Goal: Navigation & Orientation: Find specific page/section

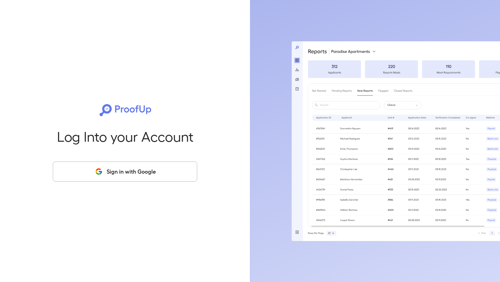
click at [154, 171] on button "Sign in with Google" at bounding box center [125, 172] width 144 height 20
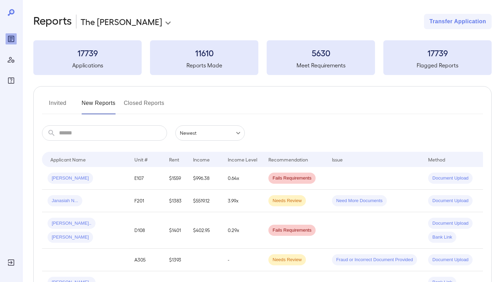
scroll to position [7, 0]
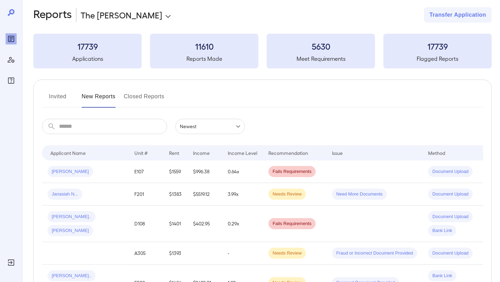
click at [53, 94] on button "Invited" at bounding box center [57, 99] width 31 height 17
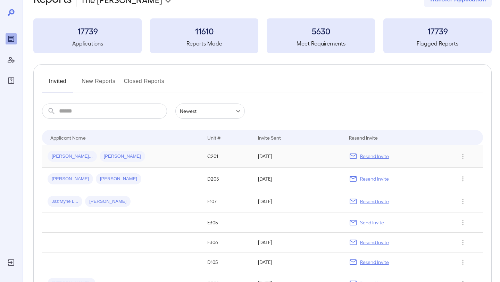
scroll to position [26, 0]
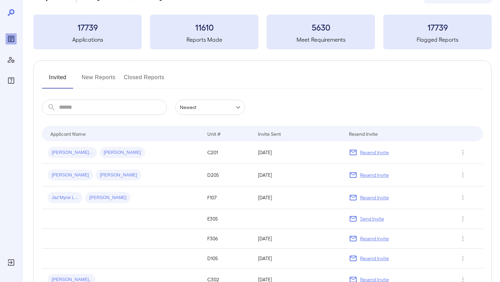
click at [95, 81] on button "New Reports" at bounding box center [99, 80] width 34 height 17
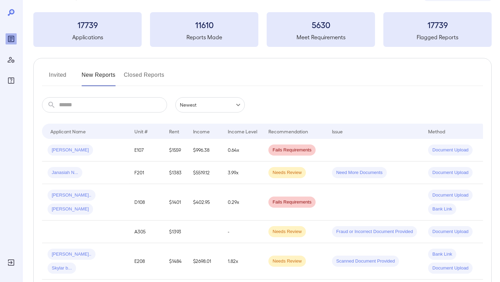
scroll to position [37, 0]
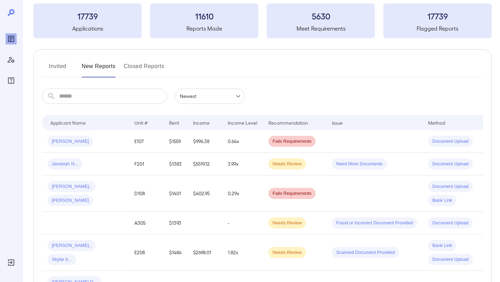
click at [60, 65] on button "Invited" at bounding box center [57, 69] width 31 height 17
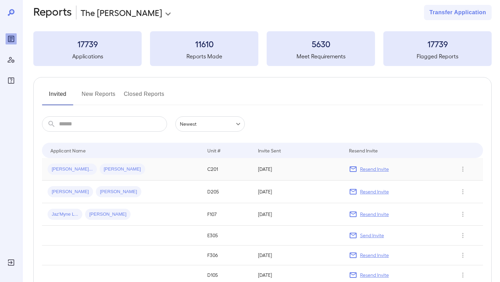
scroll to position [8, 0]
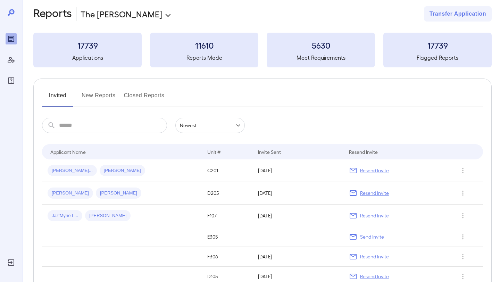
click at [99, 93] on button "New Reports" at bounding box center [99, 98] width 34 height 17
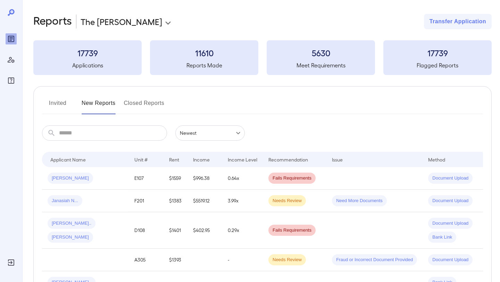
click at [131, 103] on button "Closed Reports" at bounding box center [144, 106] width 41 height 17
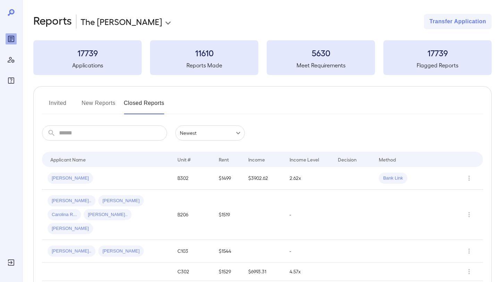
click at [102, 105] on button "New Reports" at bounding box center [99, 106] width 34 height 17
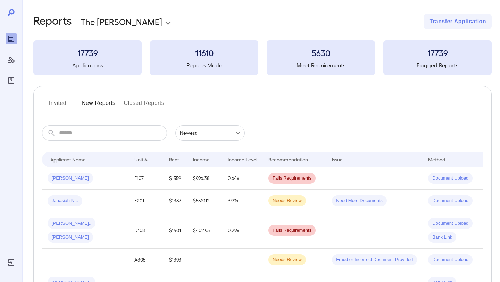
click at [59, 101] on button "Invited" at bounding box center [57, 106] width 31 height 17
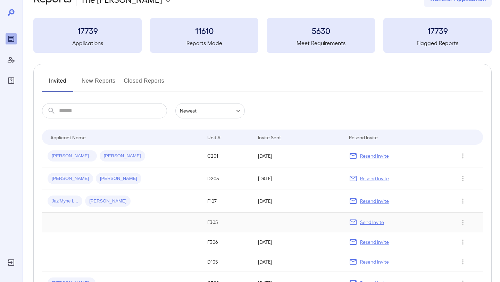
scroll to position [25, 0]
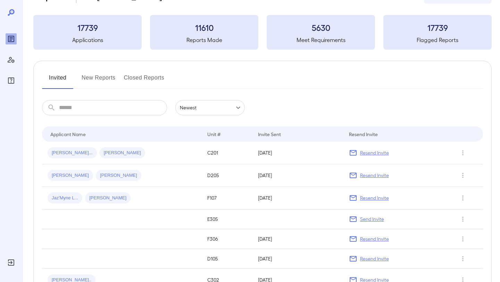
click at [105, 81] on button "New Reports" at bounding box center [99, 80] width 34 height 17
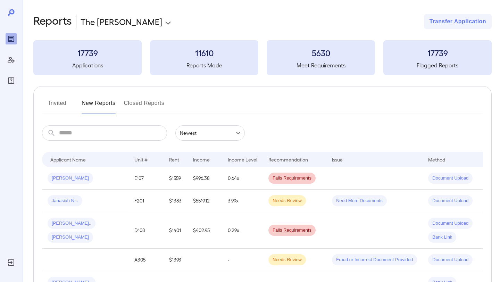
click at [53, 101] on button "Invited" at bounding box center [57, 106] width 31 height 17
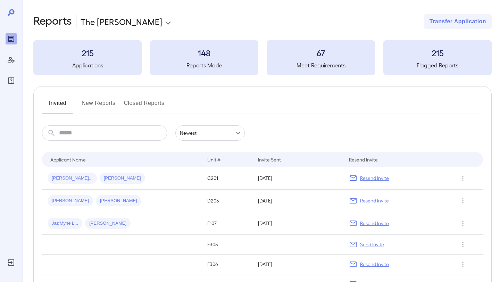
click at [100, 106] on button "New Reports" at bounding box center [99, 106] width 34 height 17
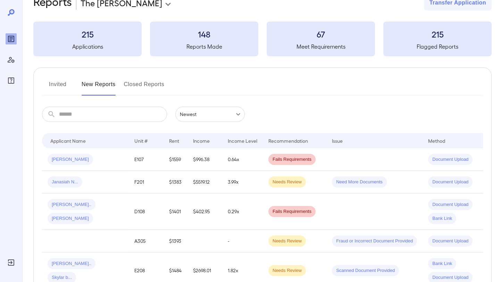
scroll to position [24, 0]
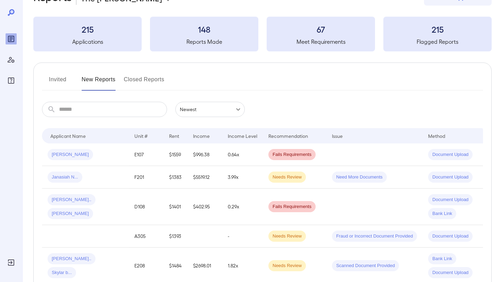
click at [58, 76] on button "Invited" at bounding box center [57, 82] width 31 height 17
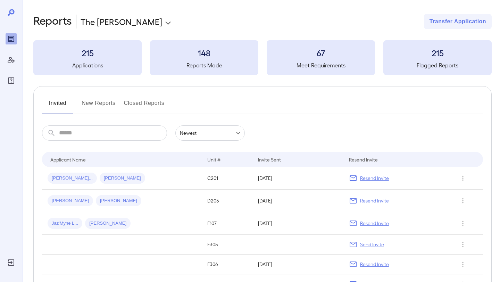
click at [93, 106] on button "New Reports" at bounding box center [99, 106] width 34 height 17
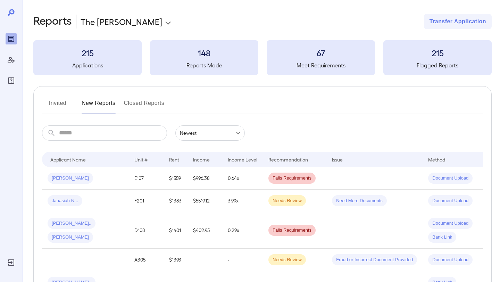
click at [131, 105] on button "Closed Reports" at bounding box center [144, 106] width 41 height 17
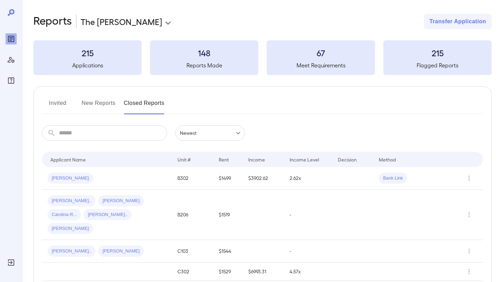
click at [103, 108] on button "New Reports" at bounding box center [99, 106] width 34 height 17
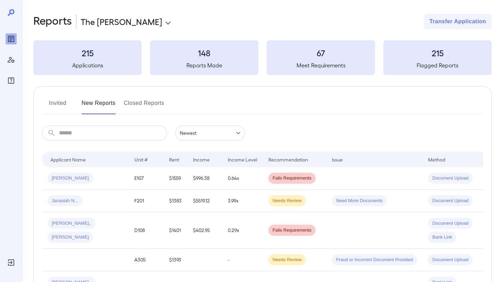
click at [58, 99] on button "Invited" at bounding box center [57, 106] width 31 height 17
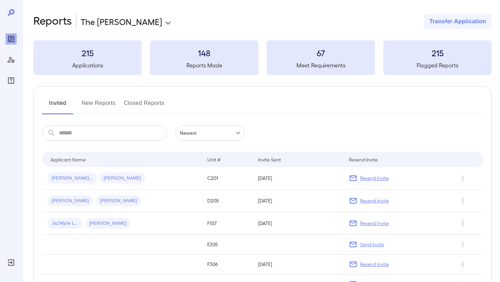
click at [105, 99] on button "New Reports" at bounding box center [99, 106] width 34 height 17
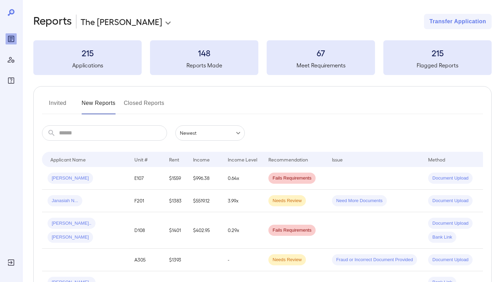
click at [150, 102] on button "Closed Reports" at bounding box center [144, 106] width 41 height 17
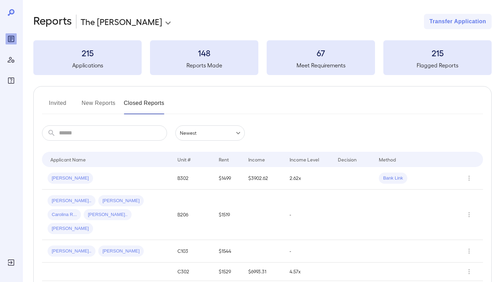
click at [104, 100] on button "New Reports" at bounding box center [99, 106] width 34 height 17
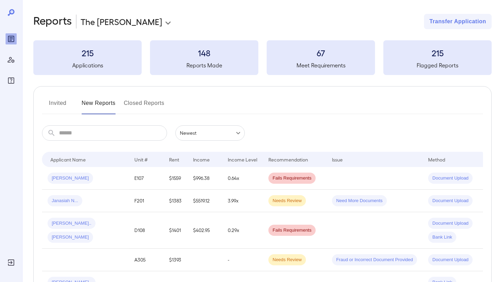
click at [59, 102] on button "Invited" at bounding box center [57, 106] width 31 height 17
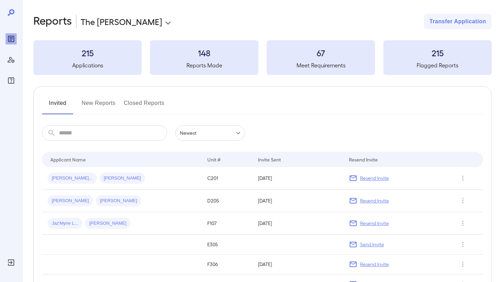
drag, startPoint x: 59, startPoint y: 102, endPoint x: 44, endPoint y: 126, distance: 28.8
click at [58, 108] on button "Invited" at bounding box center [57, 106] width 31 height 17
click at [42, 98] on button "Invited" at bounding box center [57, 106] width 31 height 17
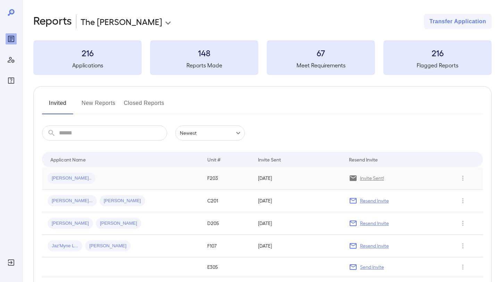
scroll to position [7, 0]
